Goal: Information Seeking & Learning: Learn about a topic

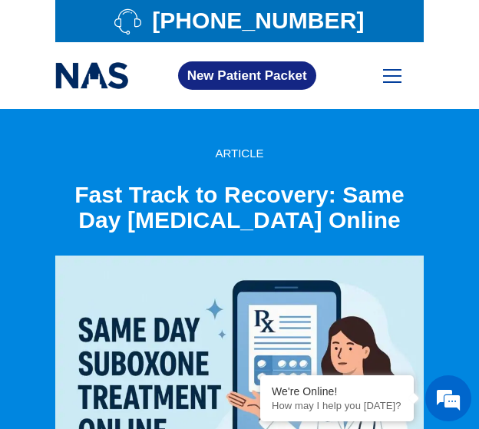
click at [153, 171] on div "article Fast Track to Recovery: Same Day Suboxone Online" at bounding box center [239, 189] width 369 height 85
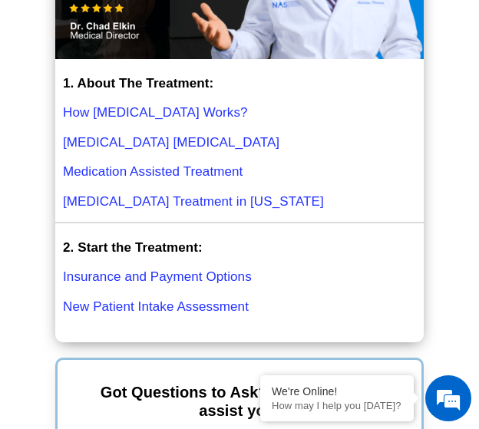
scroll to position [15051, 0]
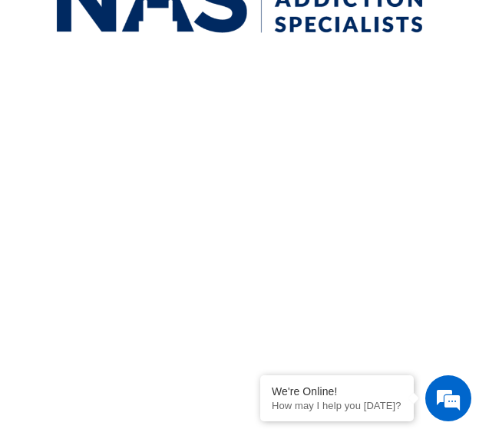
scroll to position [376, 0]
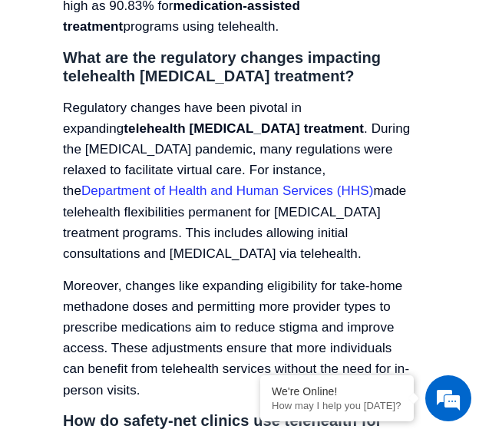
scroll to position [6389, 0]
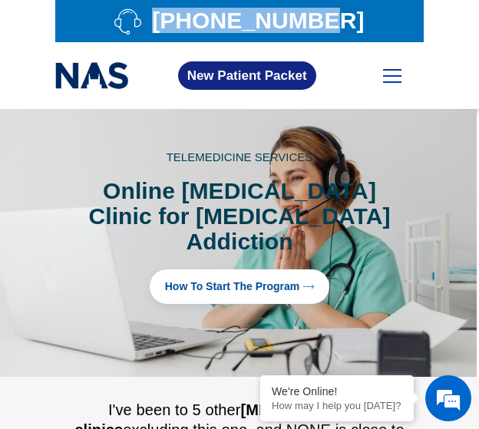
drag, startPoint x: 447, startPoint y: 24, endPoint x: 167, endPoint y: 25, distance: 279.6
click at [167, 25] on section "[PHONE_NUMBER]" at bounding box center [239, 21] width 479 height 42
copy link "[PHONE_NUMBER]"
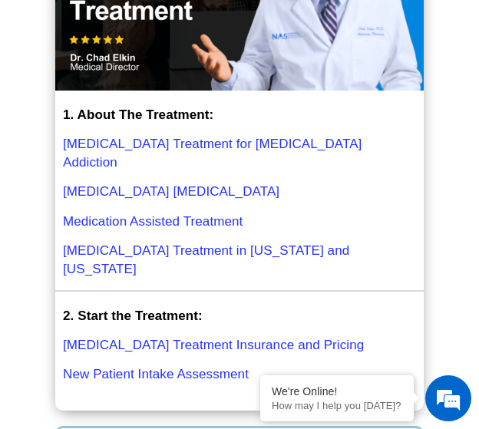
scroll to position [6915, 0]
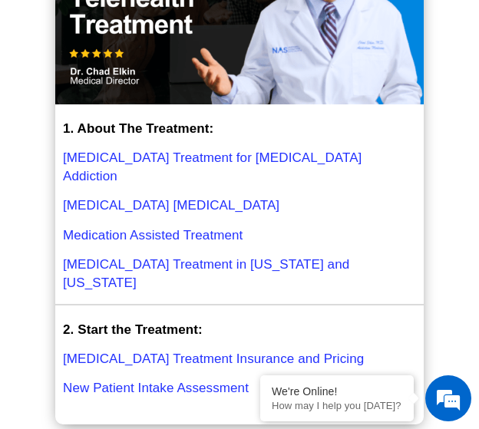
drag, startPoint x: 353, startPoint y: 157, endPoint x: 210, endPoint y: 150, distance: 143.0
copy span "(866) 611-8452"
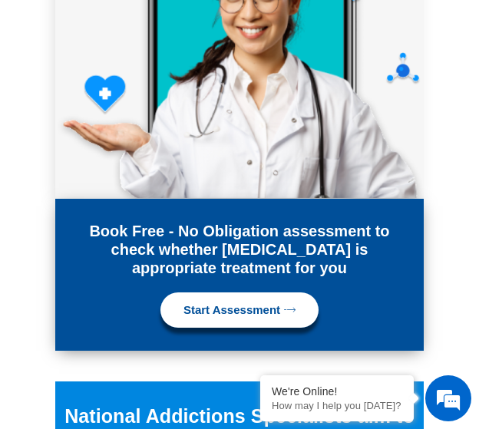
scroll to position [8042, 0]
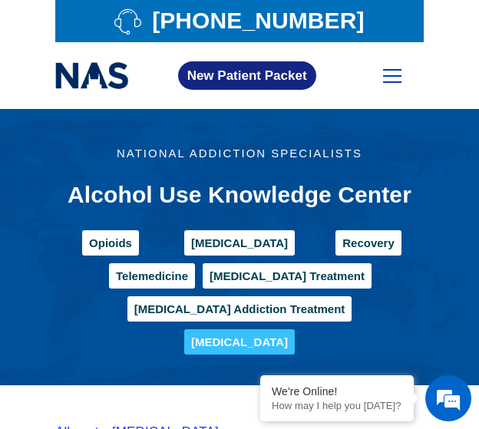
click at [151, 275] on span "Telemedicine" at bounding box center [152, 276] width 72 height 12
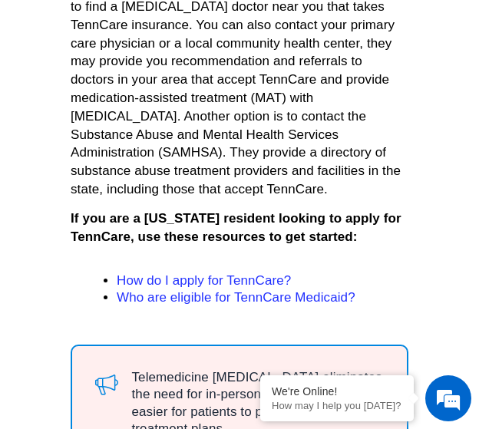
scroll to position [2255, 0]
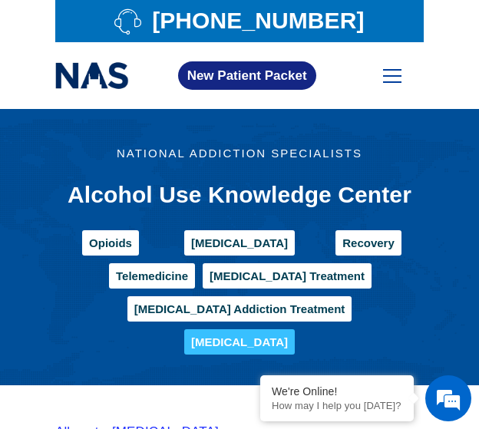
click at [220, 273] on span "[MEDICAL_DATA] Treatment" at bounding box center [287, 276] width 155 height 12
